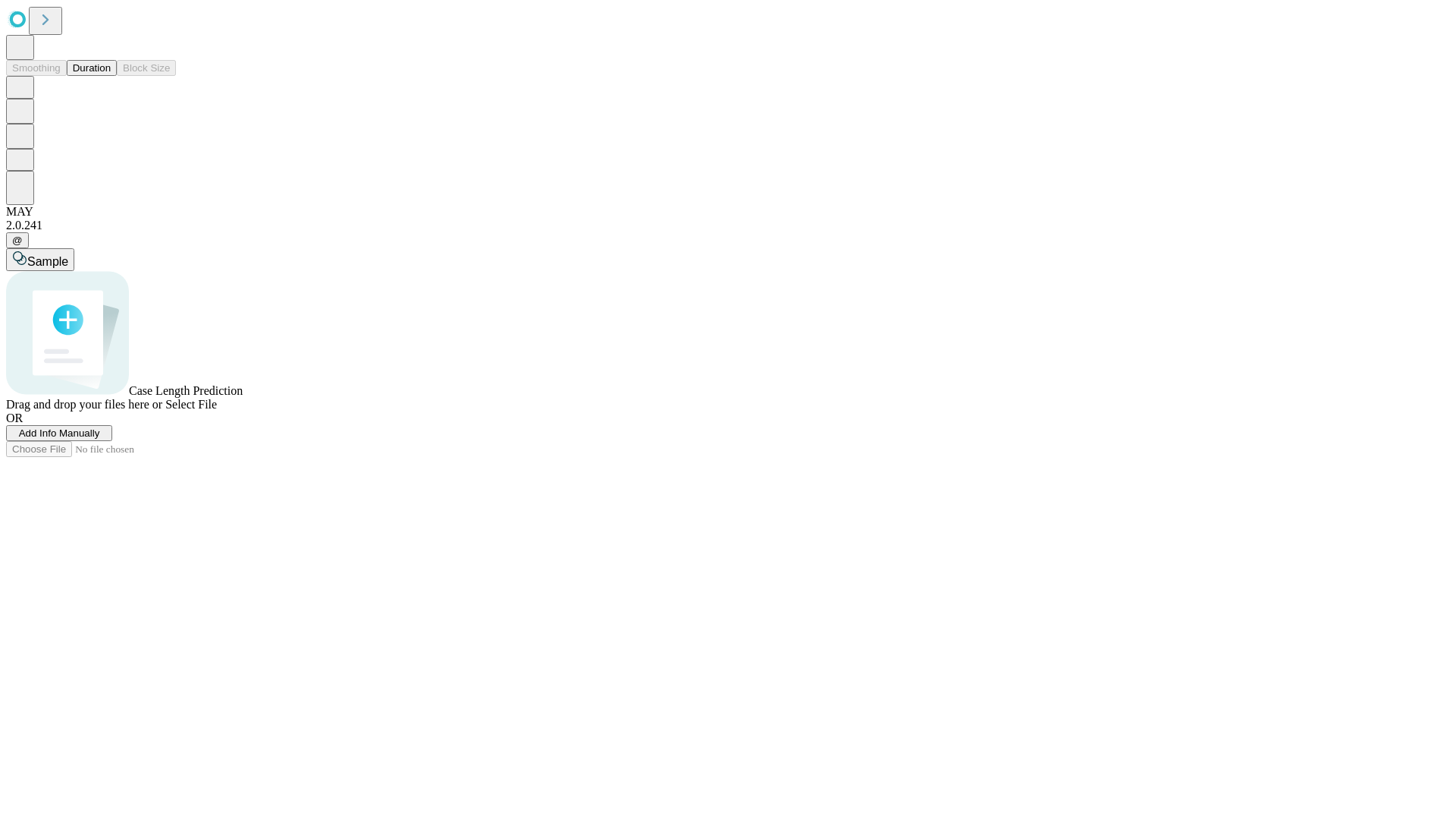
click at [217, 411] on span "Select File" at bounding box center [191, 404] width 52 height 13
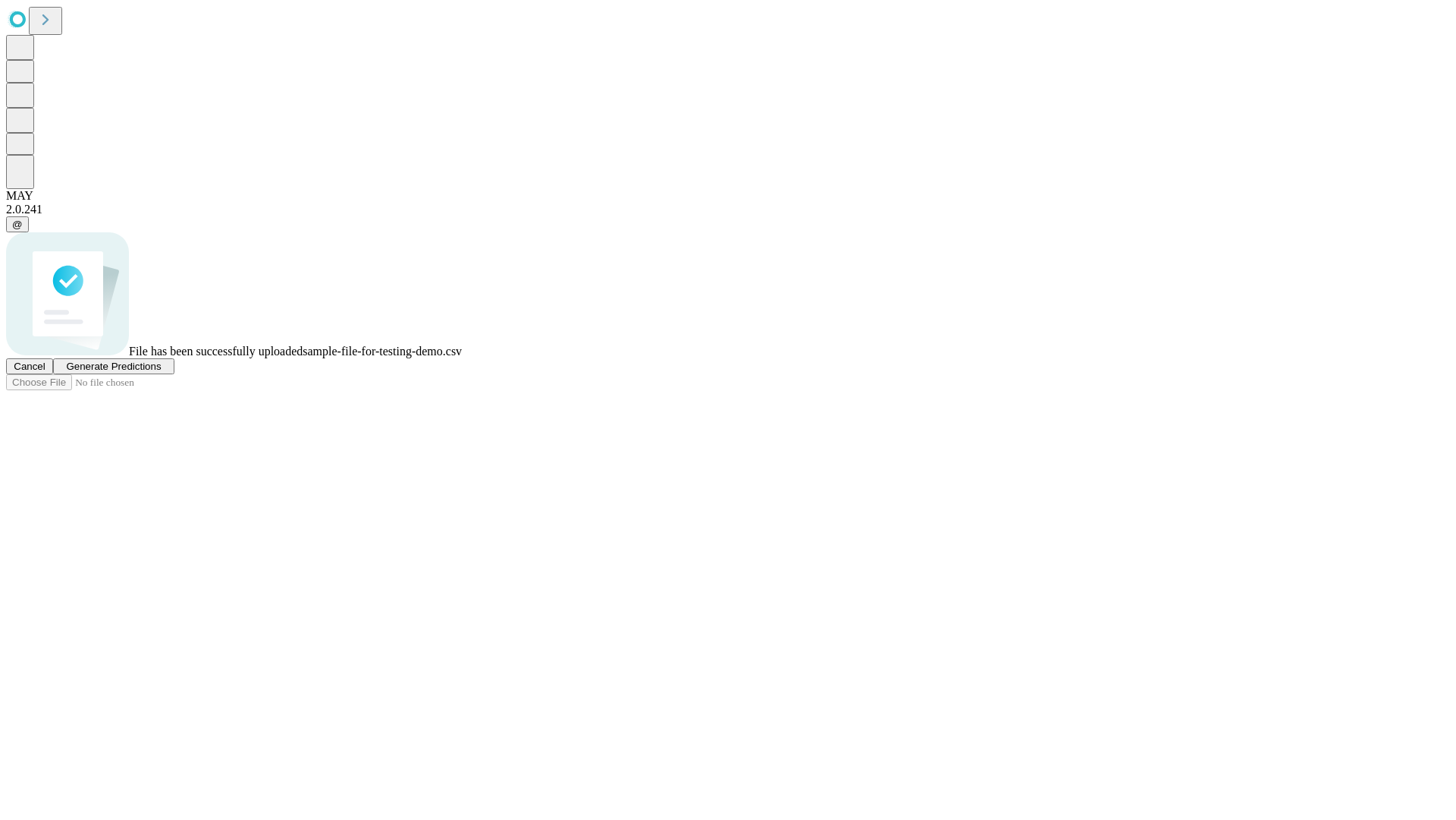
click at [161, 372] on span "Generate Predictions" at bounding box center [113, 366] width 95 height 12
